Goal: Navigation & Orientation: Find specific page/section

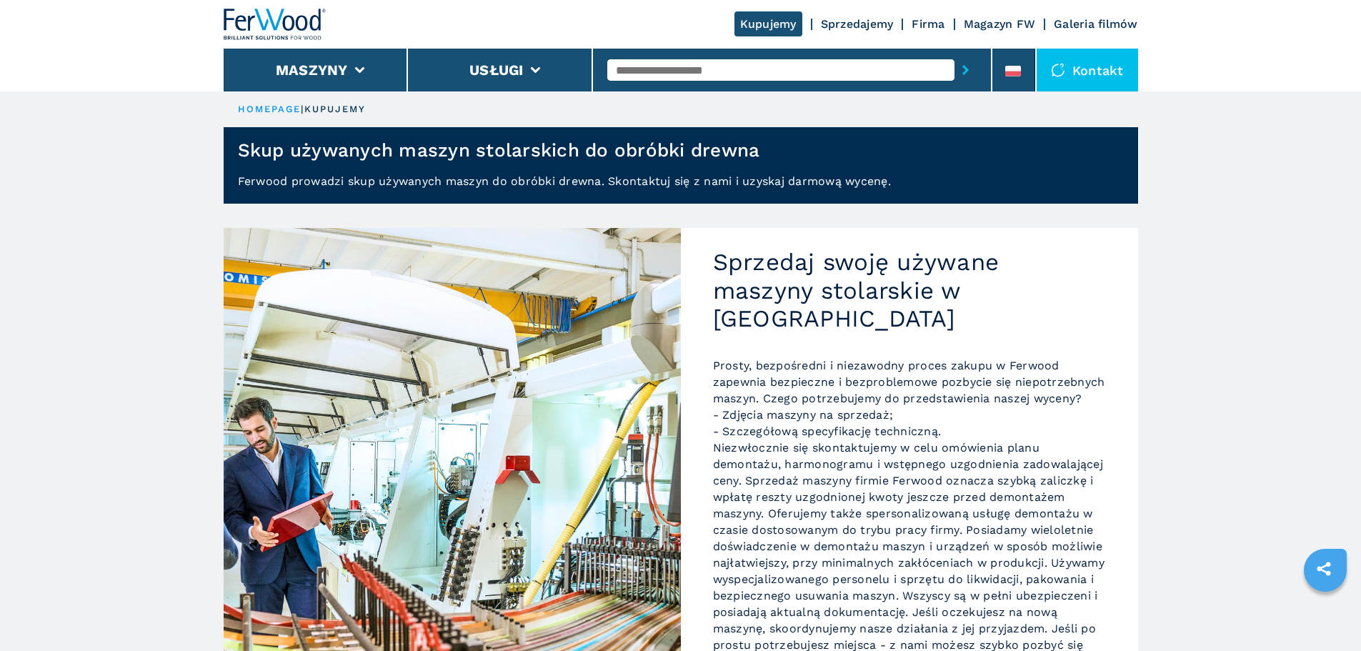
click at [1020, 78] on div at bounding box center [1013, 74] width 16 height 16
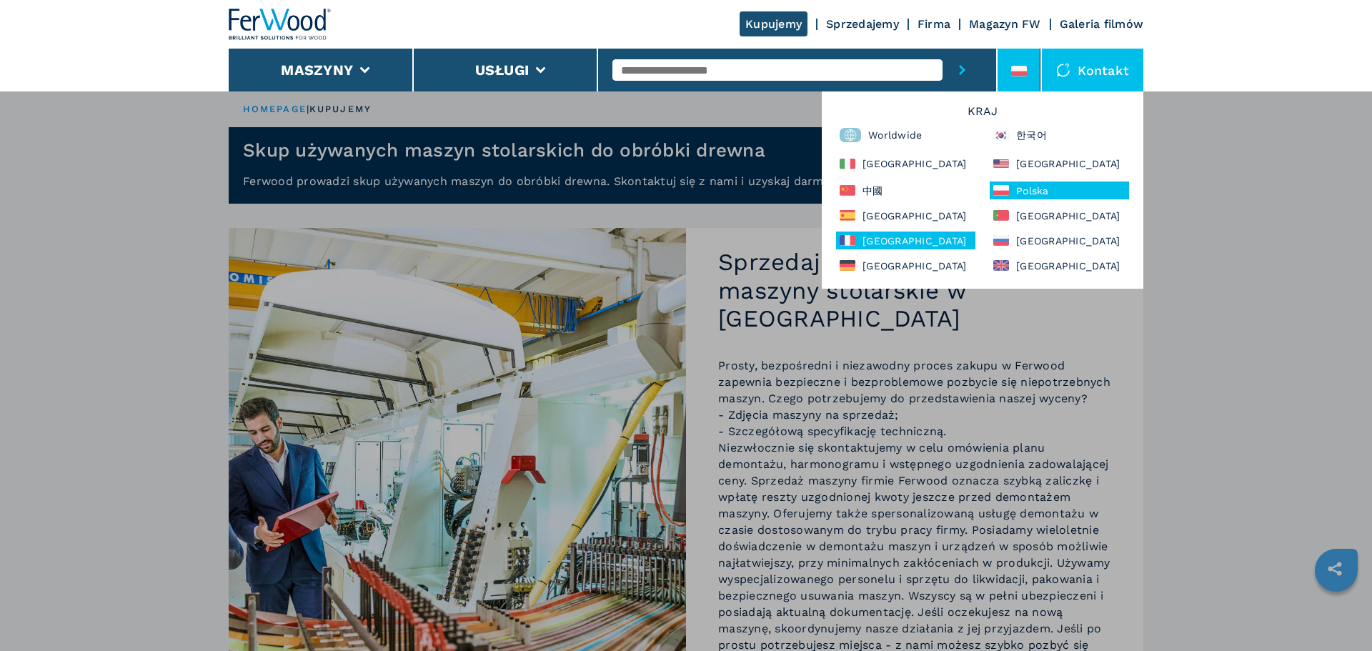
click at [877, 235] on div "France" at bounding box center [905, 240] width 139 height 18
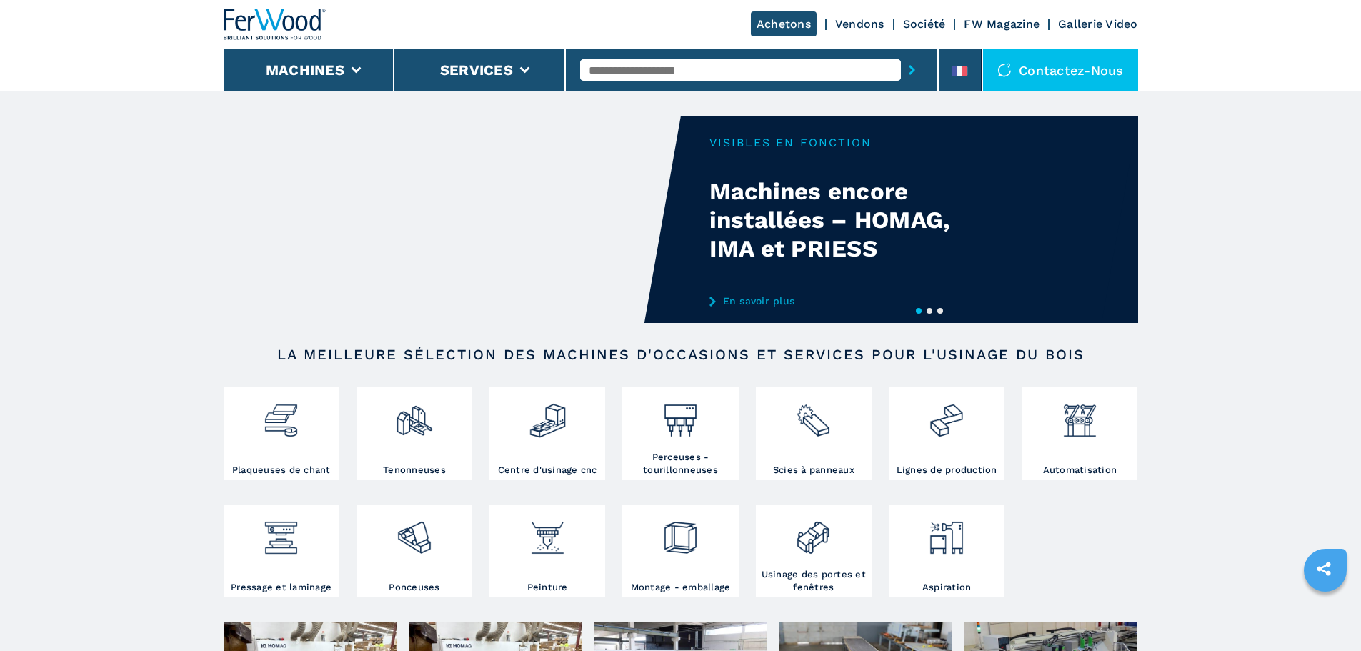
click at [785, 26] on link "Achetons" at bounding box center [784, 23] width 66 height 25
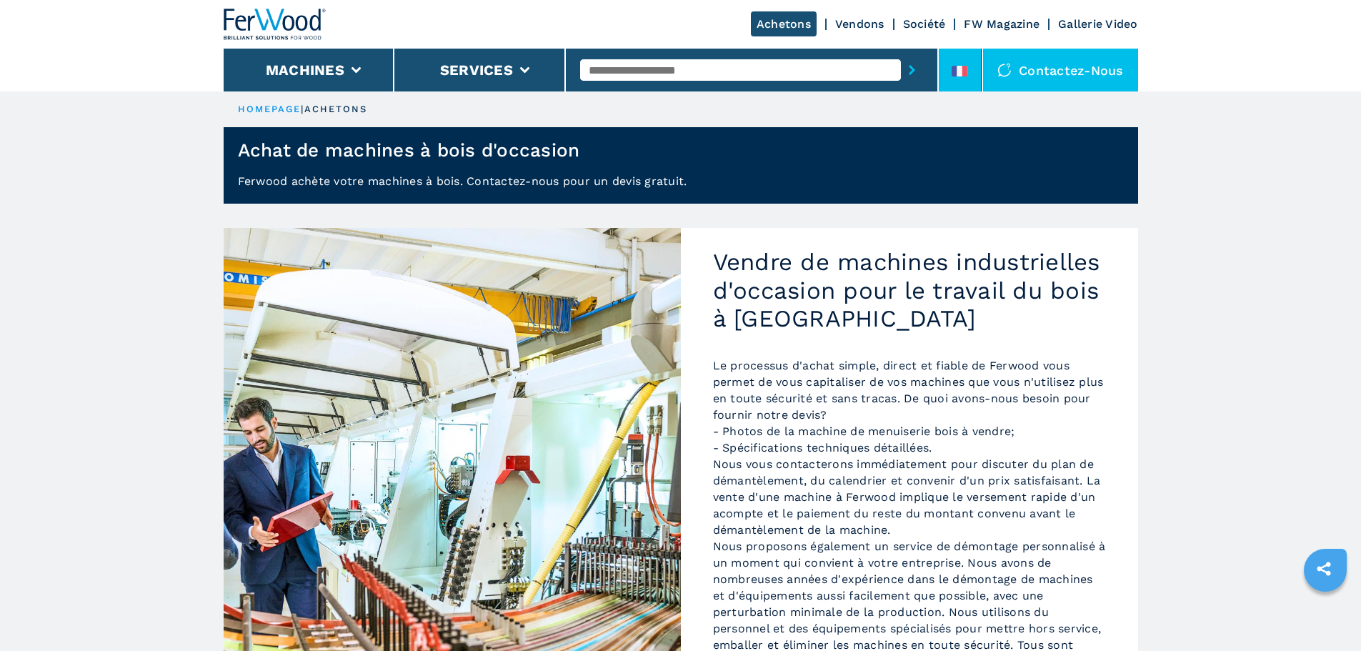
click at [957, 72] on icon at bounding box center [960, 71] width 16 height 11
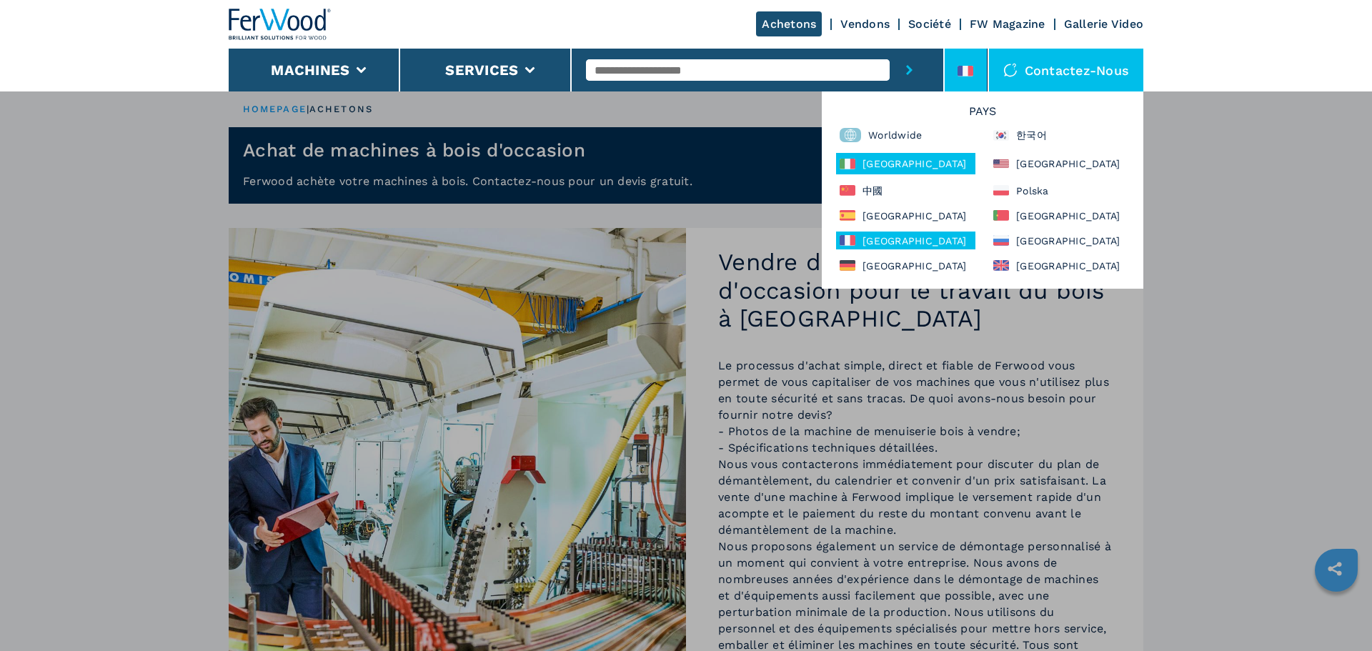
click at [882, 168] on div "Italia" at bounding box center [905, 163] width 139 height 21
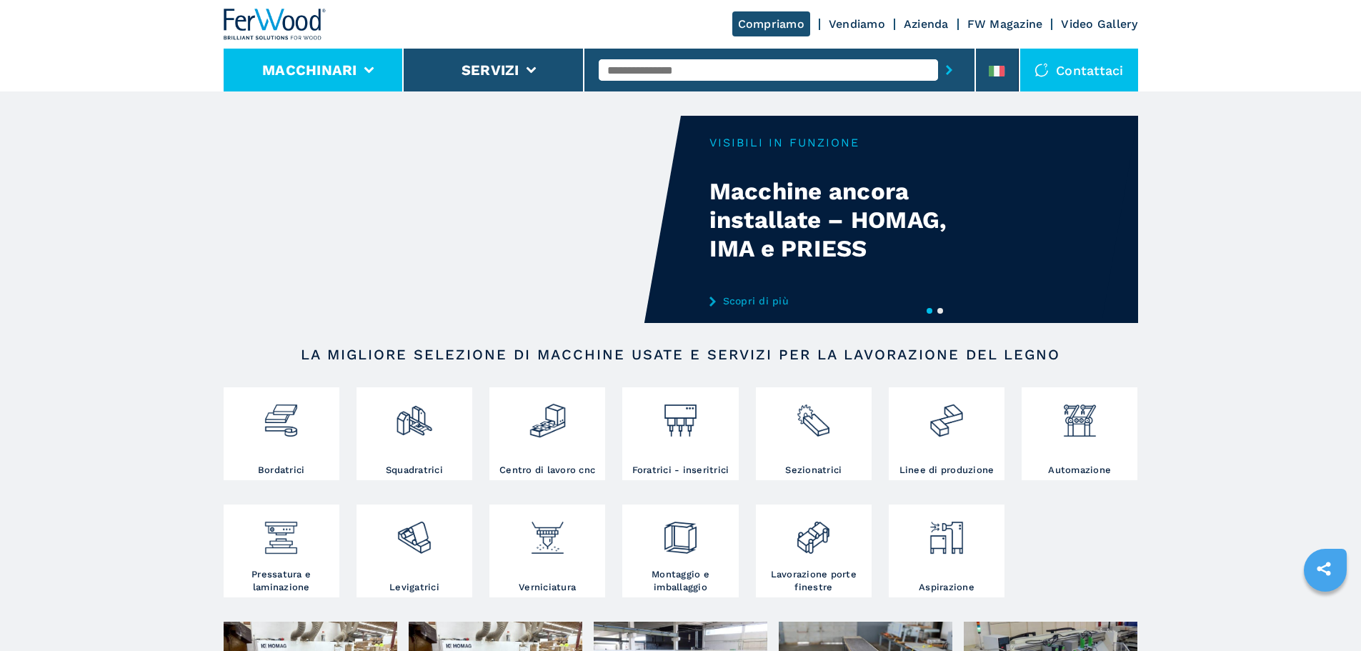
click at [362, 64] on li "Macchinari" at bounding box center [314, 70] width 181 height 43
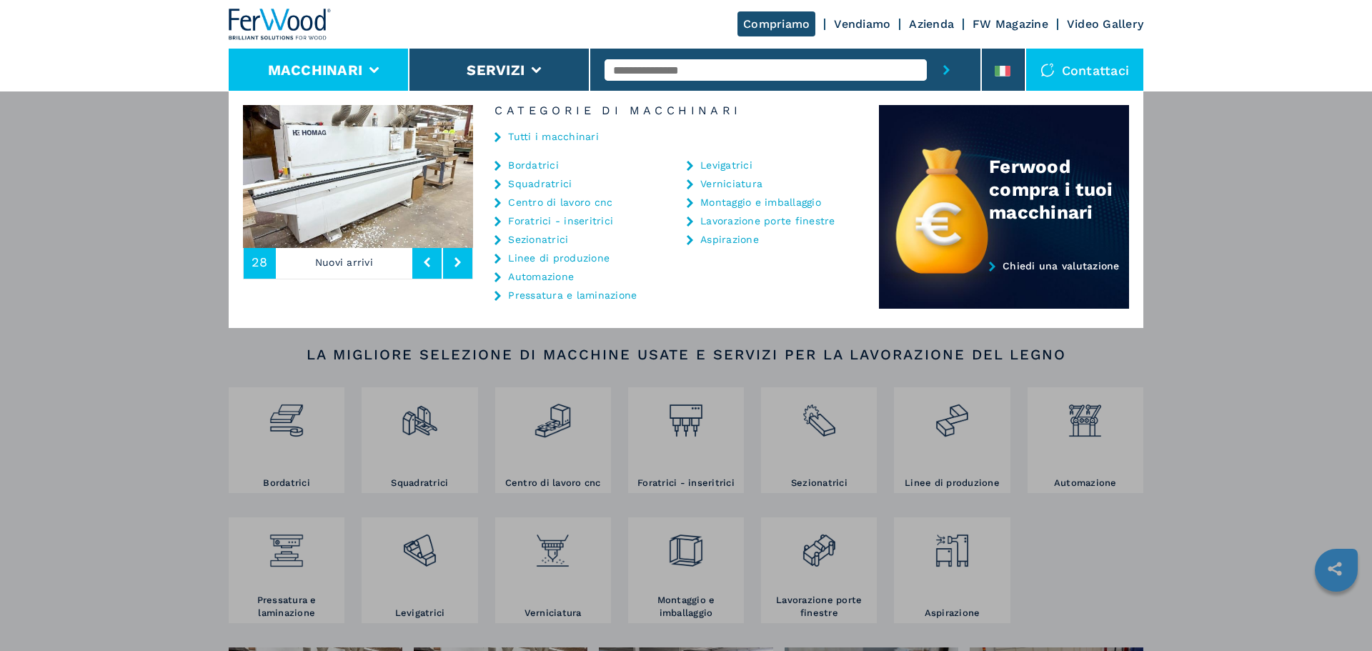
click at [527, 197] on link "Centro di lavoro cnc" at bounding box center [560, 202] width 104 height 10
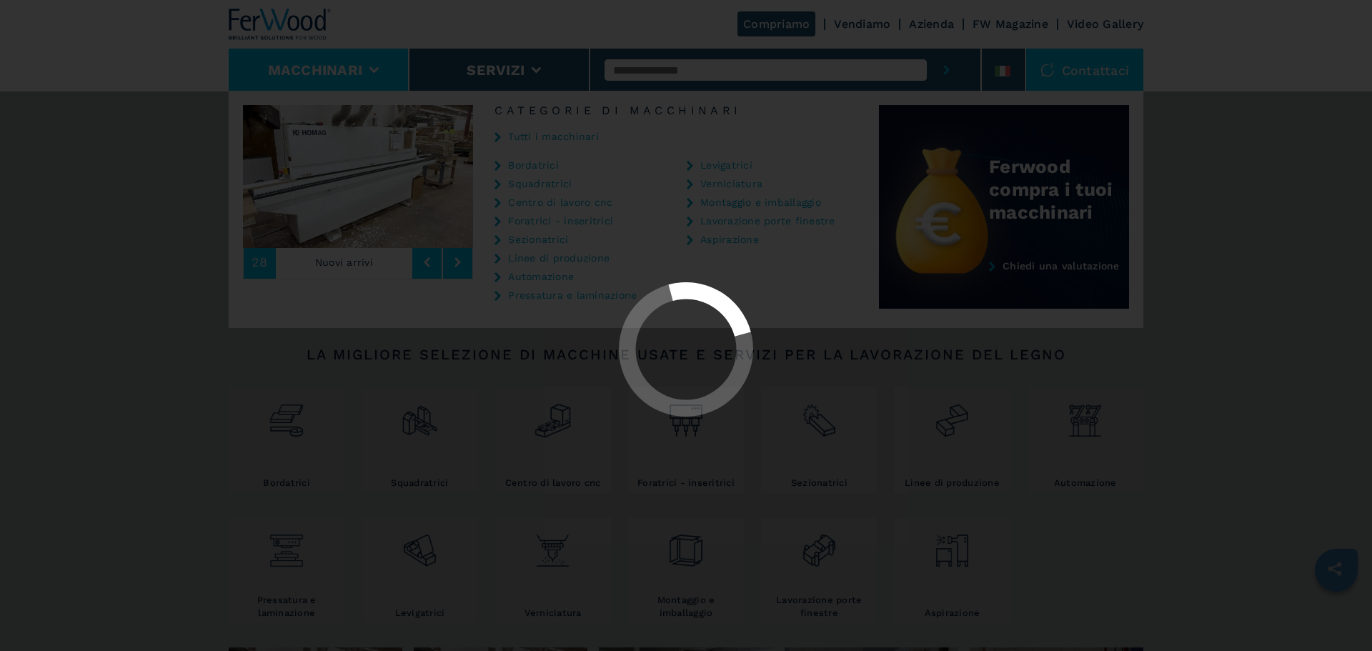
select select "**********"
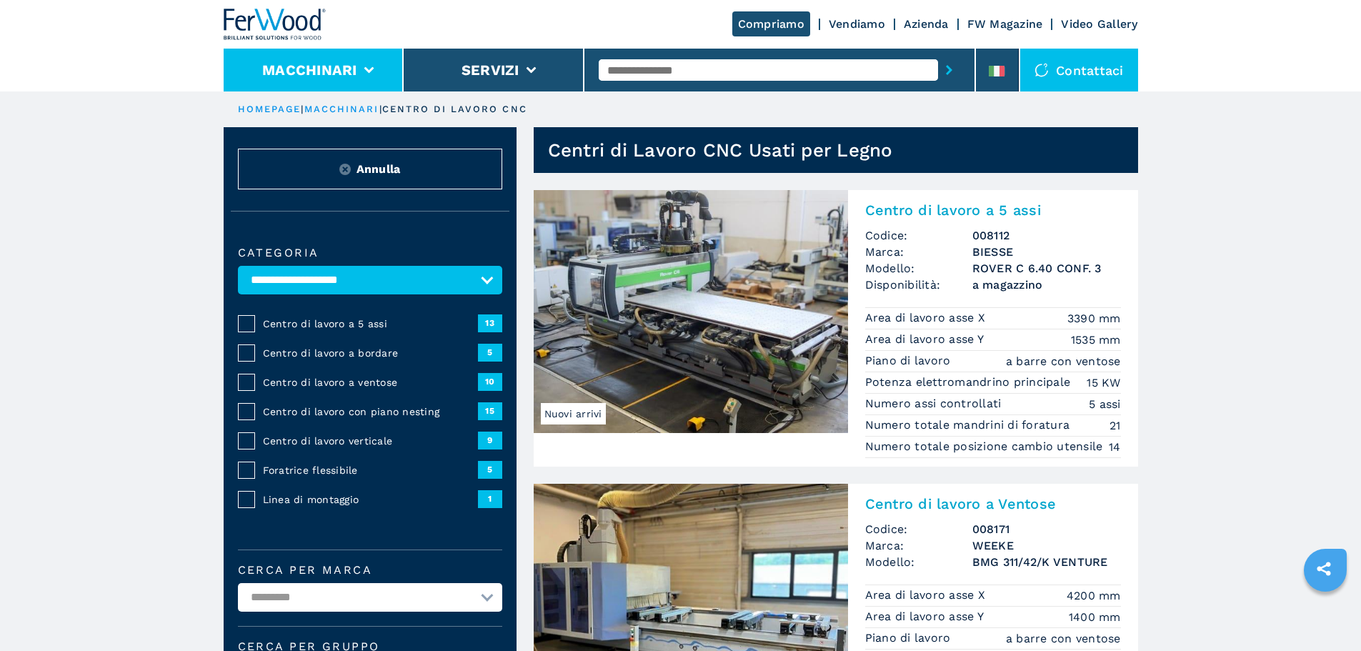
click at [367, 66] on li "Macchinari" at bounding box center [314, 70] width 181 height 43
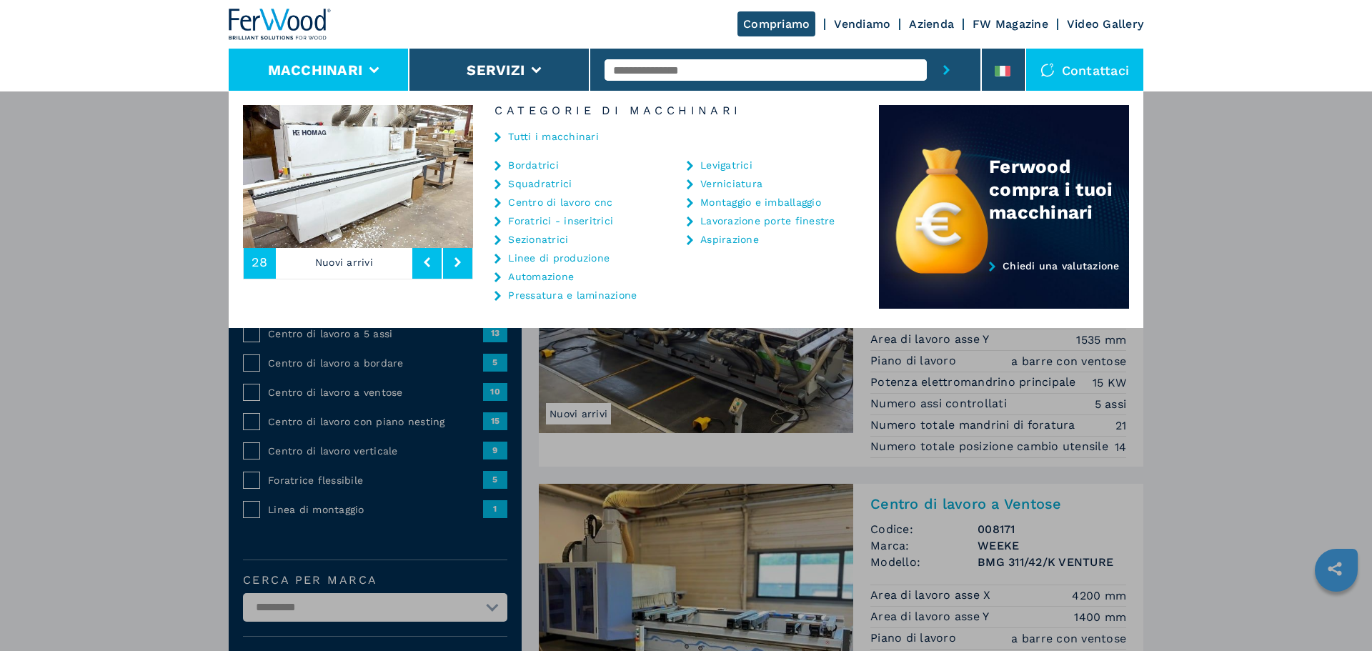
click at [533, 165] on link "Bordatrici" at bounding box center [533, 165] width 51 height 10
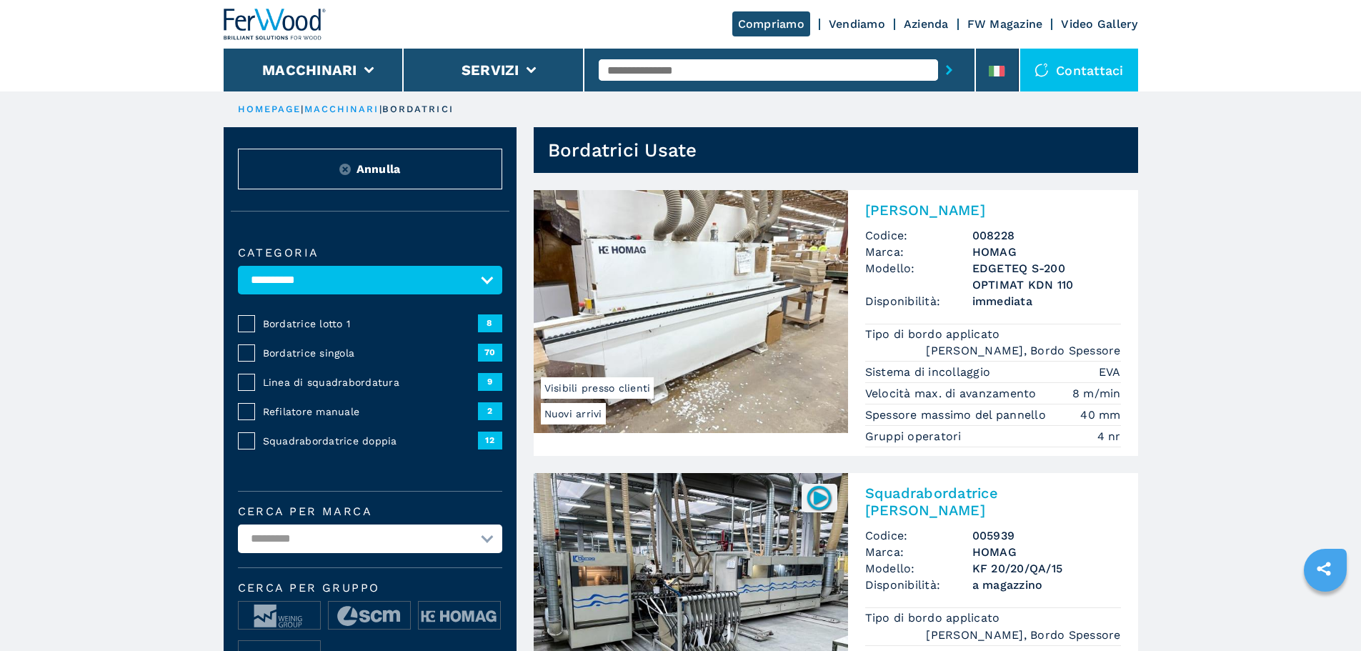
click at [992, 18] on link "FW Magazine" at bounding box center [1005, 24] width 76 height 14
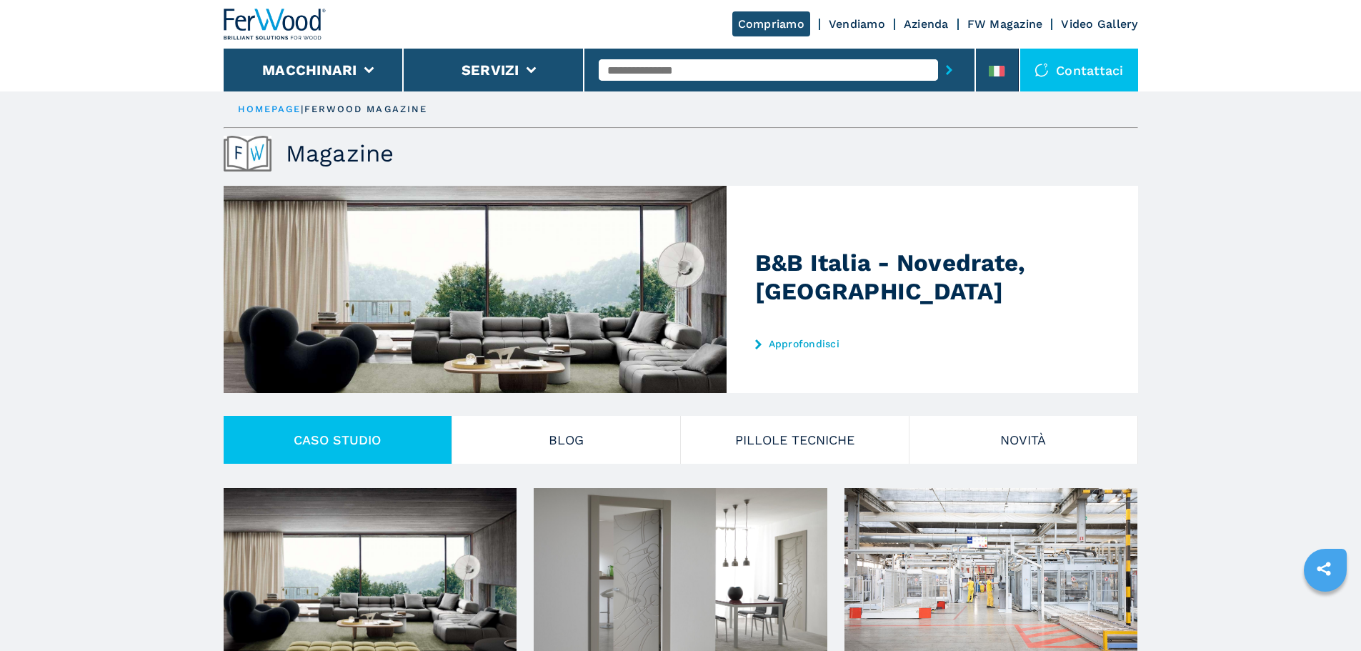
click at [782, 24] on link "Compriamo" at bounding box center [771, 23] width 78 height 25
